Goal: Task Accomplishment & Management: Use online tool/utility

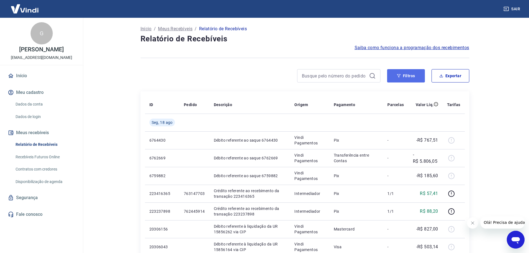
click at [392, 78] on button "Filtros" at bounding box center [406, 75] width 38 height 13
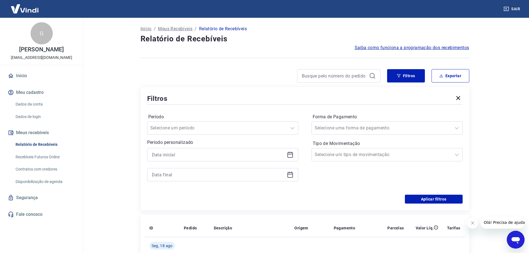
click at [287, 155] on icon at bounding box center [290, 154] width 7 height 7
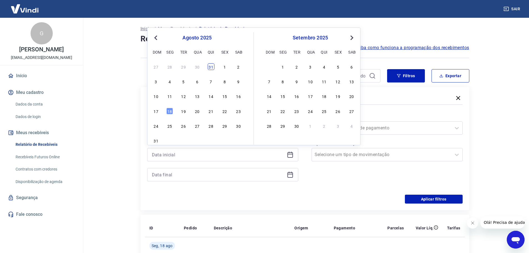
click at [210, 66] on div "31" at bounding box center [211, 66] width 7 height 7
type input "[DATE]"
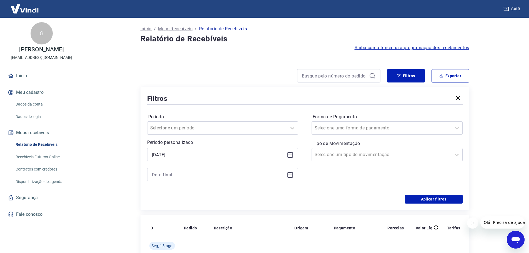
click at [285, 174] on div at bounding box center [222, 174] width 151 height 13
click at [289, 174] on icon at bounding box center [290, 174] width 6 height 1
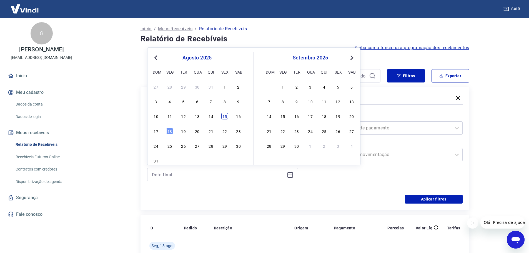
click at [226, 115] on div "15" at bounding box center [224, 116] width 7 height 7
type input "[DATE]"
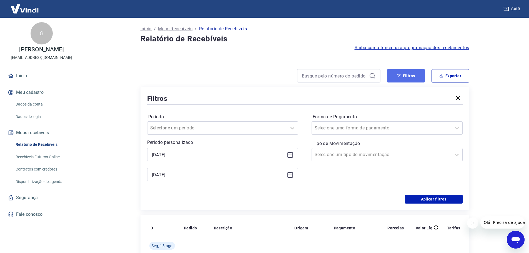
click at [403, 74] on button "Filtros" at bounding box center [406, 75] width 38 height 13
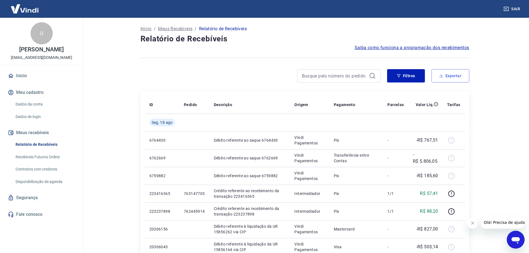
click at [448, 77] on button "Exportar" at bounding box center [450, 75] width 38 height 13
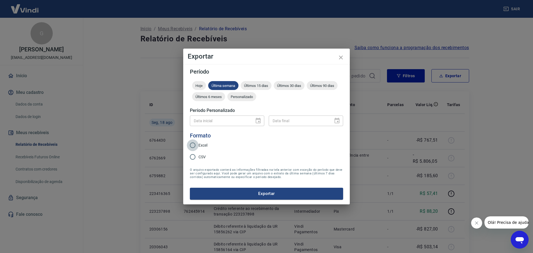
click at [192, 144] on input "Excel" at bounding box center [193, 145] width 12 height 12
radio input "true"
click at [255, 119] on div "Data inicial" at bounding box center [227, 120] width 74 height 10
click at [260, 121] on div at bounding box center [257, 121] width 8 height 0
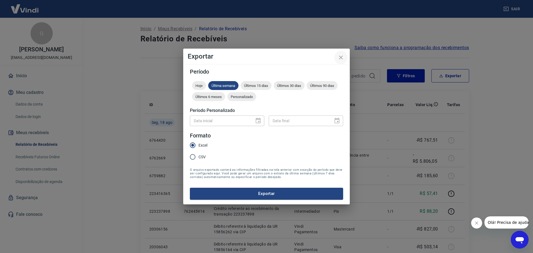
click at [212, 112] on h5 "Período Personalizado" at bounding box center [266, 111] width 153 height 6
click at [341, 56] on icon "close" at bounding box center [341, 57] width 7 height 7
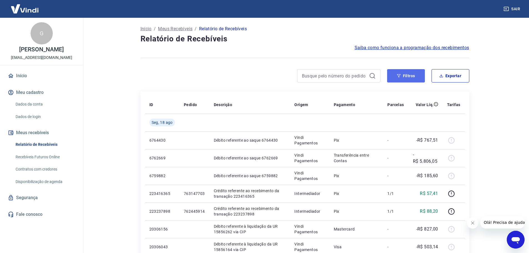
click at [402, 75] on button "Filtros" at bounding box center [406, 75] width 38 height 13
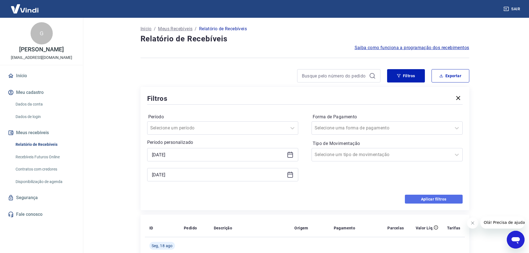
click at [436, 199] on button "Aplicar filtros" at bounding box center [434, 199] width 58 height 9
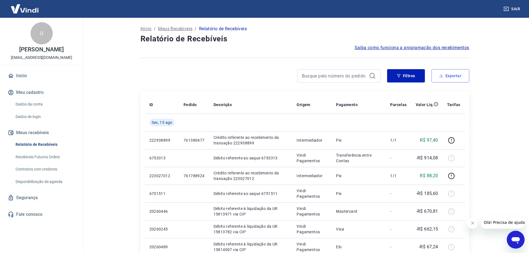
click at [448, 73] on button "Exportar" at bounding box center [450, 75] width 38 height 13
type input "[DATE]"
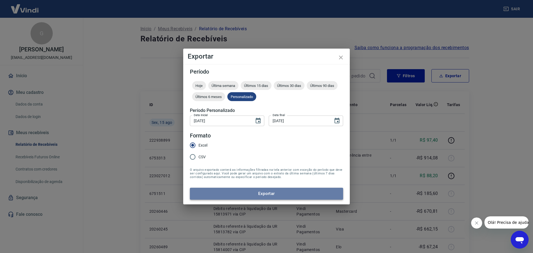
click at [264, 193] on button "Exportar" at bounding box center [266, 194] width 153 height 12
